Goal: Task Accomplishment & Management: Manage account settings

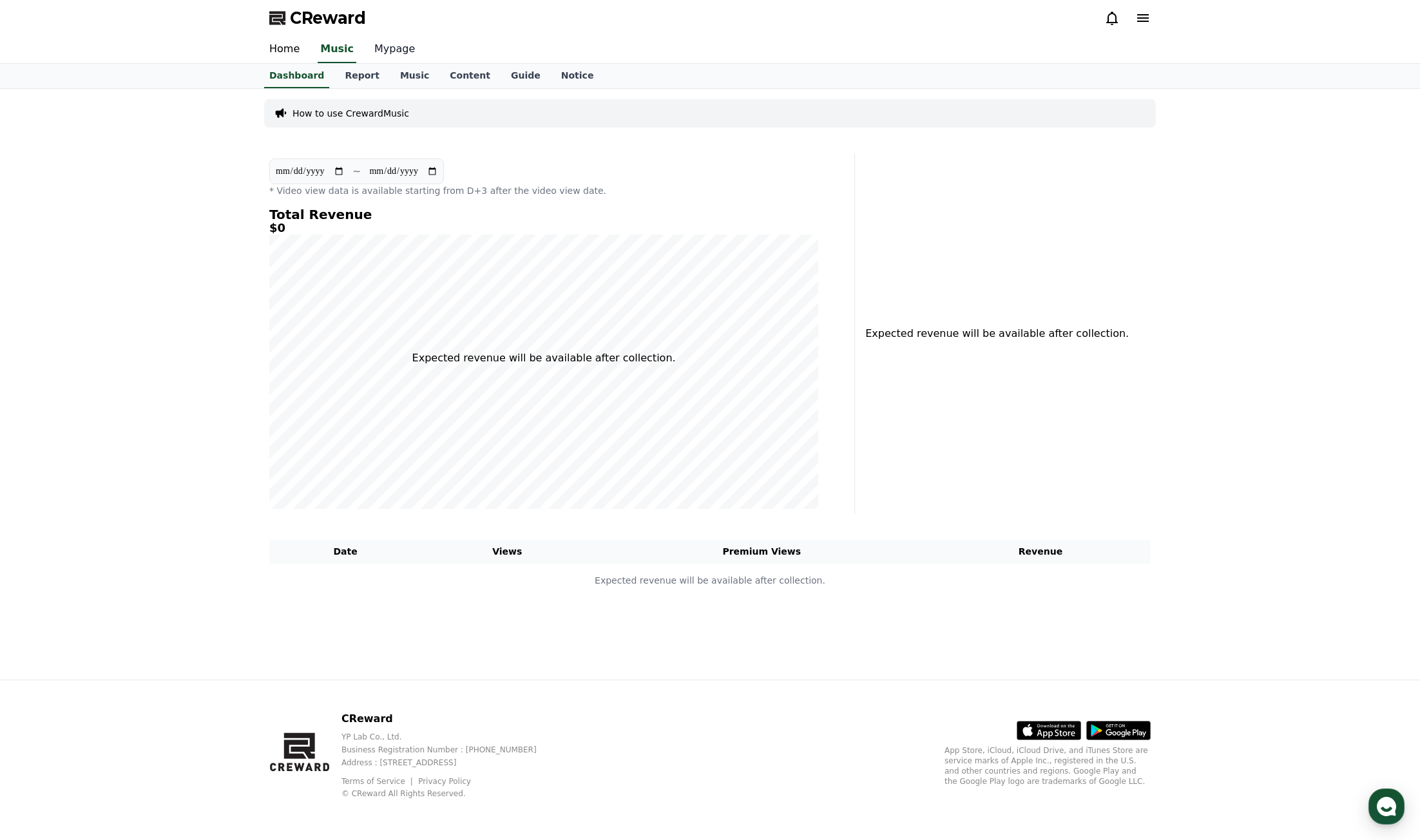
click at [399, 53] on link "Mypage" at bounding box center [394, 50] width 61 height 27
select select "**********"
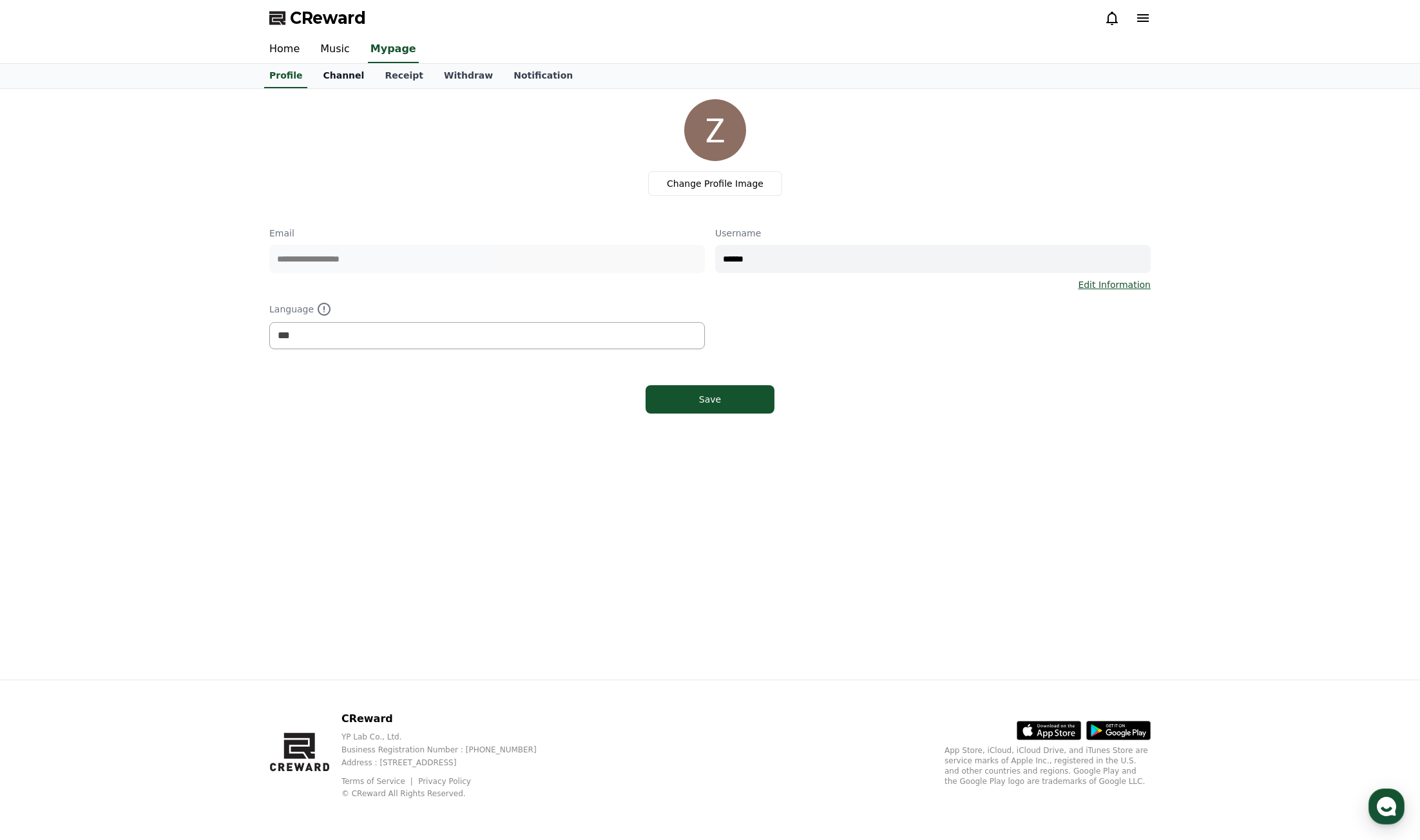
click at [328, 79] on link "Channel" at bounding box center [344, 76] width 62 height 24
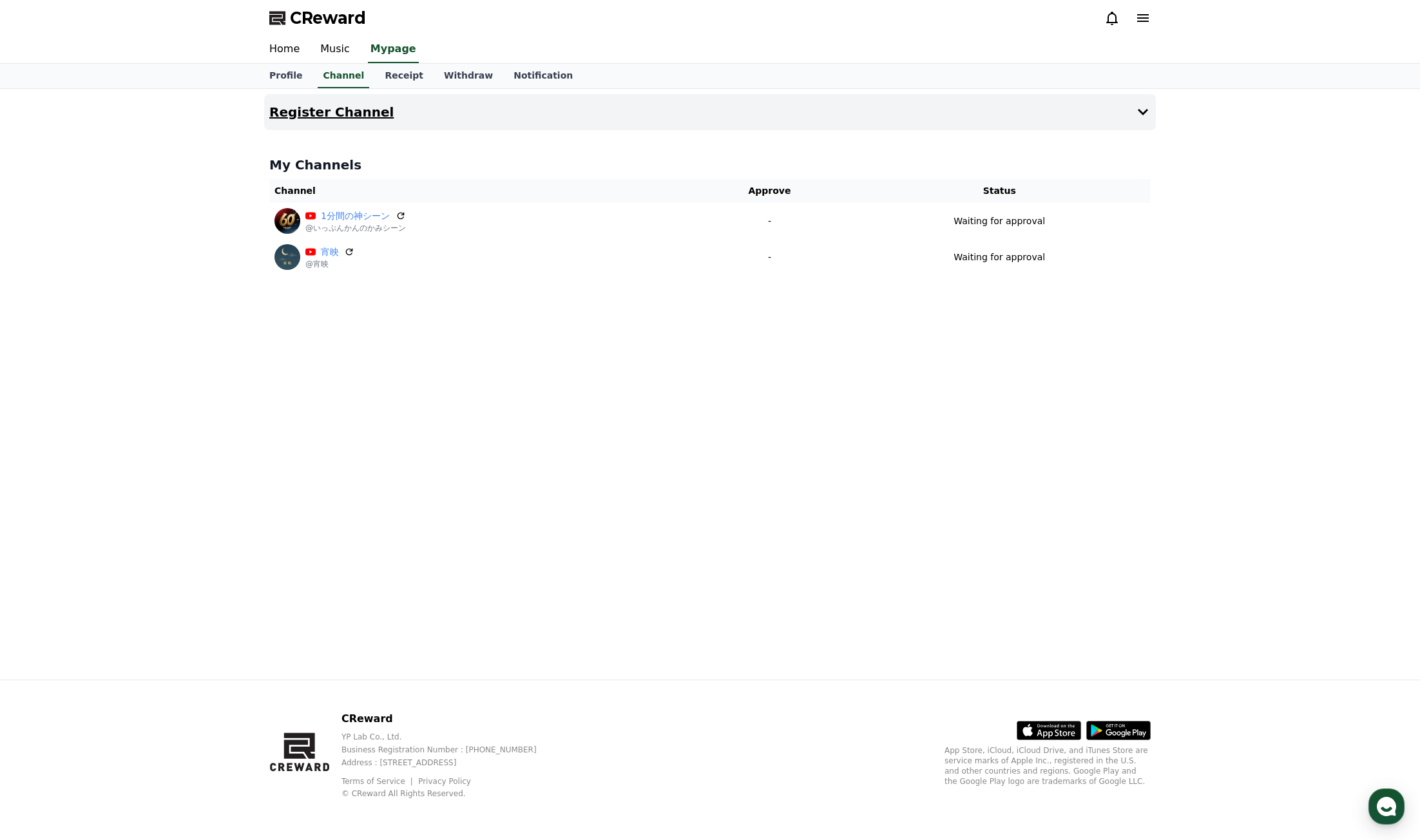
click at [1143, 112] on icon at bounding box center [1143, 111] width 11 height 7
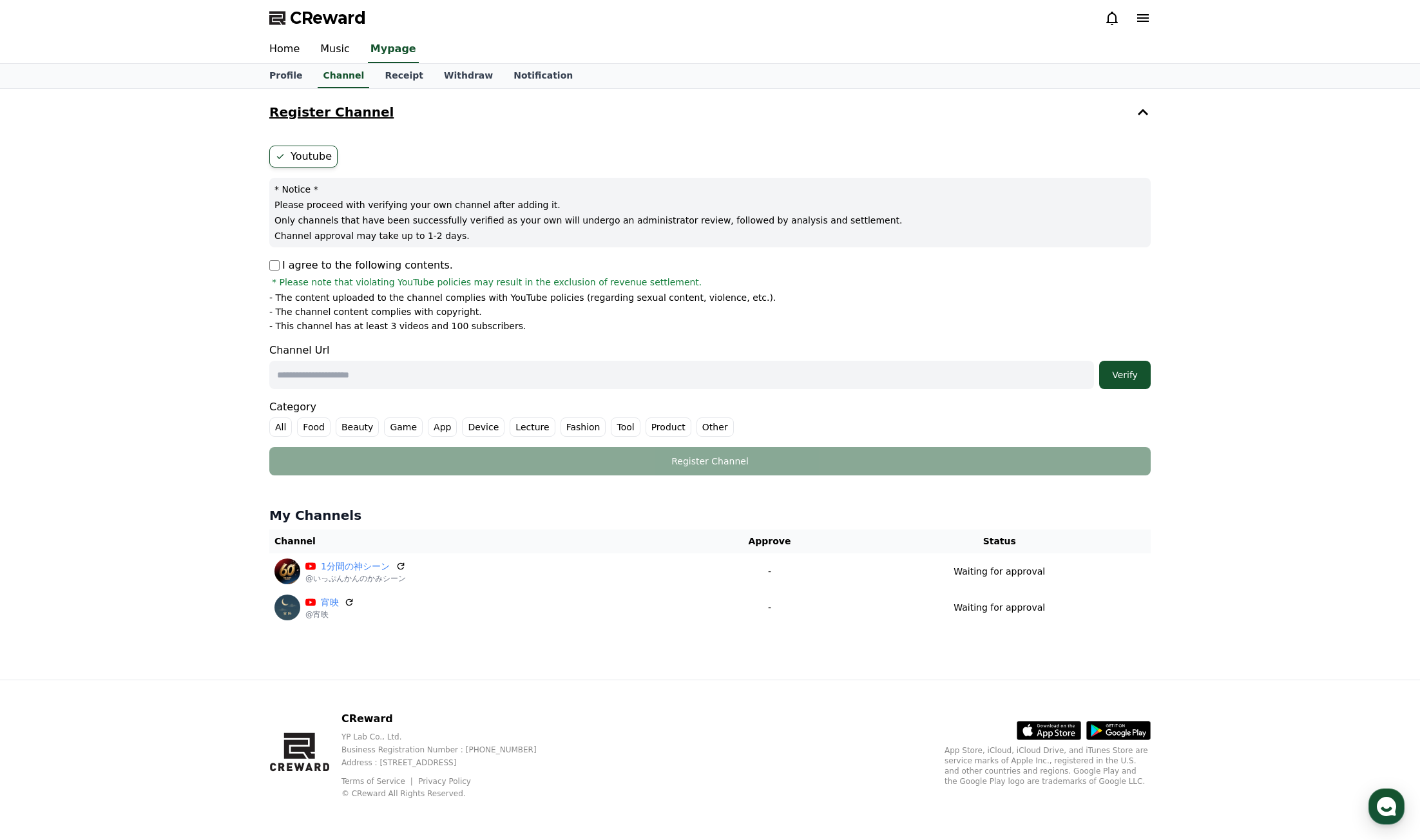
click at [1143, 112] on icon at bounding box center [1143, 111] width 16 height 16
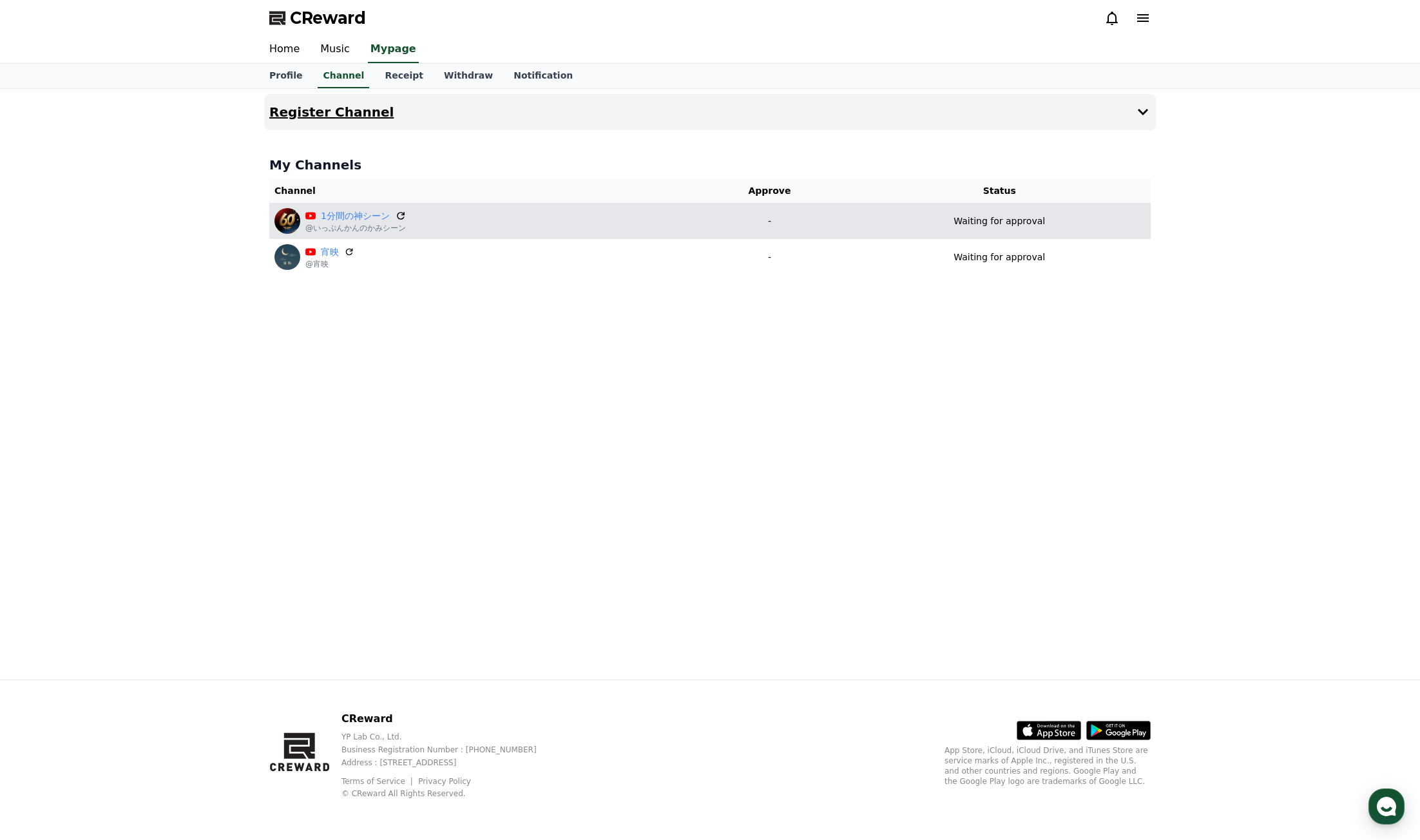
click at [402, 215] on icon at bounding box center [400, 215] width 11 height 11
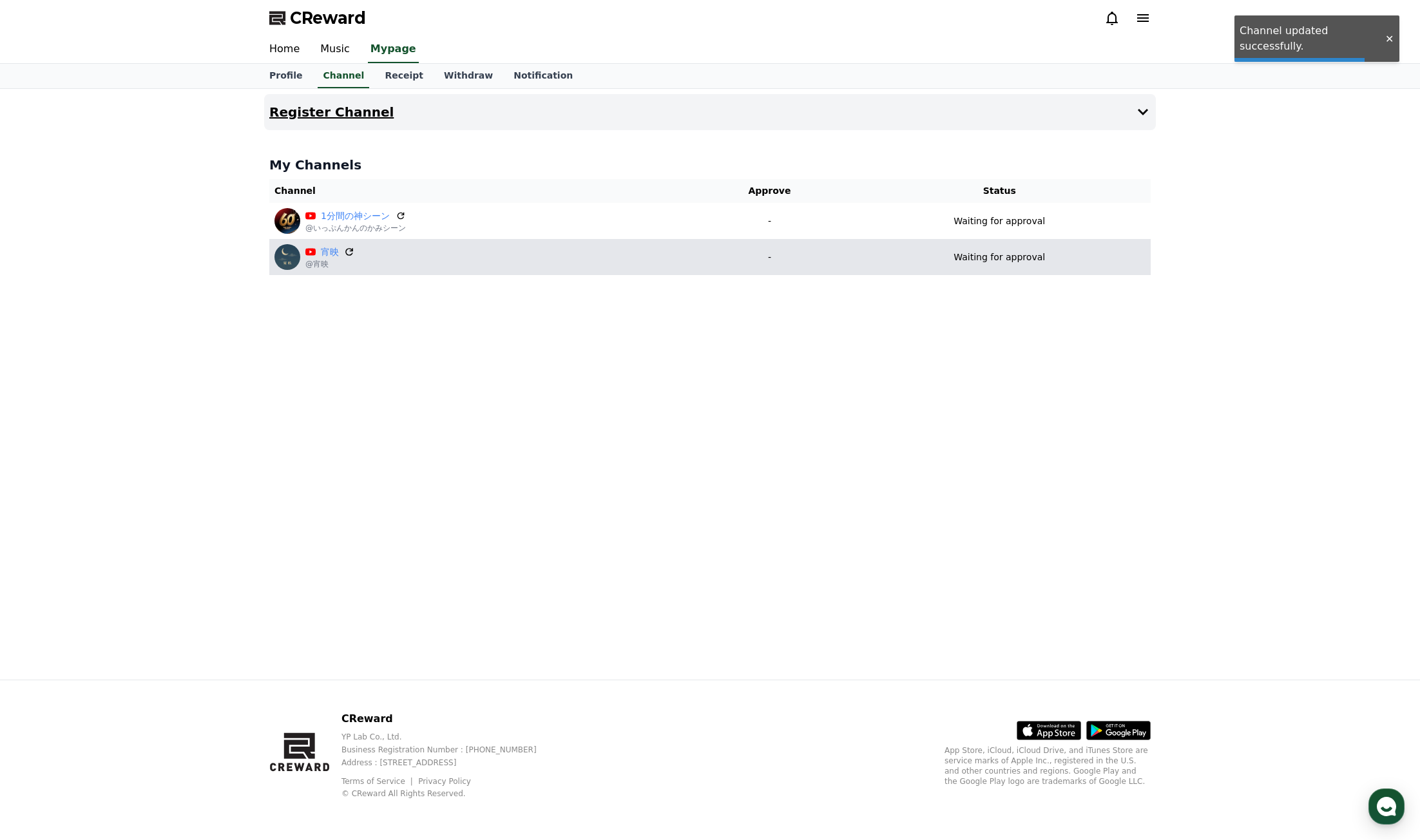
click at [348, 248] on icon at bounding box center [349, 252] width 8 height 8
